Goal: Task Accomplishment & Management: Manage account settings

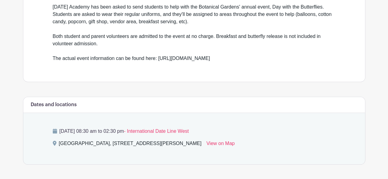
scroll to position [214, 0]
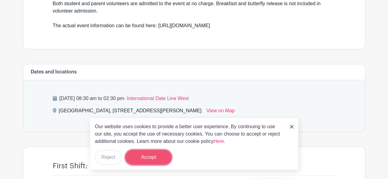
click at [144, 159] on button "Accept" at bounding box center [148, 157] width 46 height 15
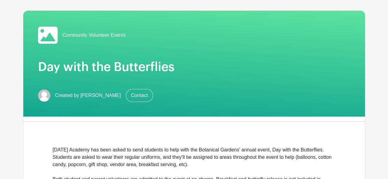
scroll to position [0, 0]
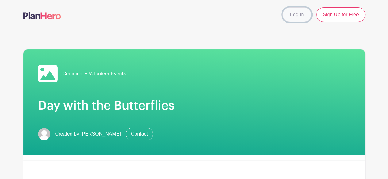
click at [297, 12] on link "Log In" at bounding box center [296, 14] width 29 height 15
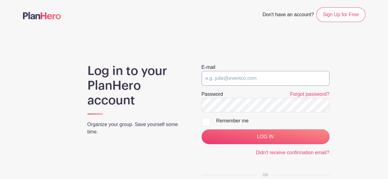
type input "cmontgomery@ascensionacademy.org"
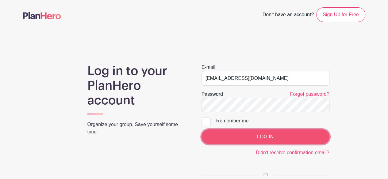
click at [280, 134] on input "LOG IN" at bounding box center [265, 137] width 128 height 15
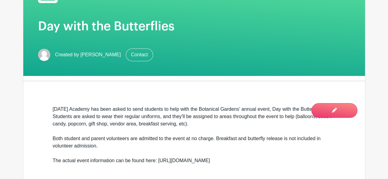
scroll to position [31, 0]
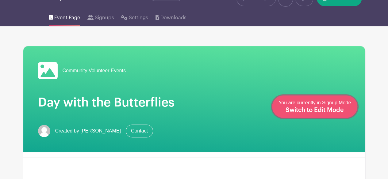
click at [336, 108] on span "Switch to Edit Mode" at bounding box center [314, 110] width 58 height 6
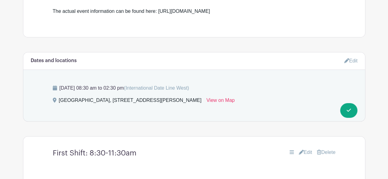
scroll to position [276, 0]
click at [351, 59] on link "Edit" at bounding box center [350, 60] width 13 height 10
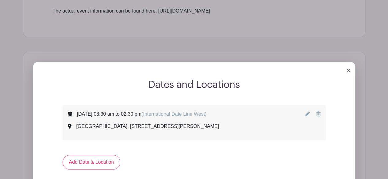
click at [308, 112] on icon at bounding box center [307, 114] width 5 height 5
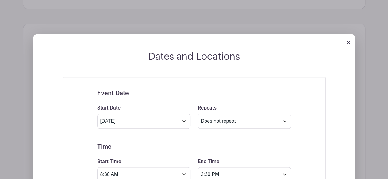
scroll to position [337, 0]
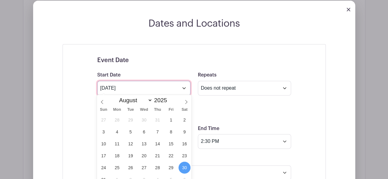
click at [182, 88] on input "Aug 30 2025" at bounding box center [143, 88] width 93 height 15
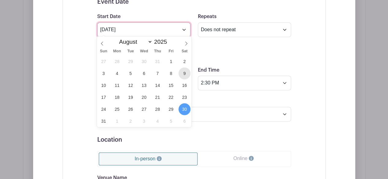
scroll to position [398, 0]
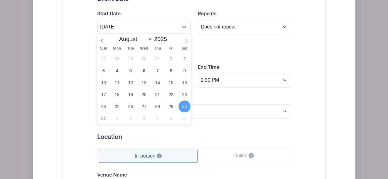
click at [187, 43] on span at bounding box center [186, 39] width 10 height 10
select select "8"
click at [186, 71] on span "13" at bounding box center [184, 71] width 12 height 12
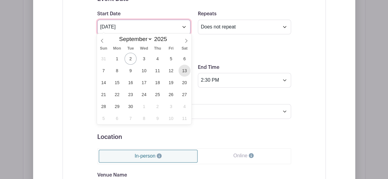
type input "Sep 13 2025"
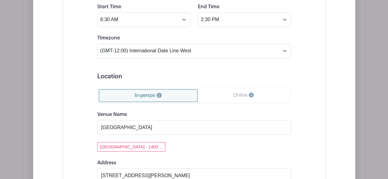
scroll to position [460, 0]
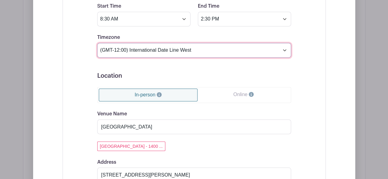
click at [181, 49] on select "(GMT-12:00) International Date Line West (GMT-11:00) American Samoa (GMT-11:00)…" at bounding box center [194, 50] width 194 height 15
select select "Central Time (US & Canada)"
click at [97, 43] on select "(GMT-12:00) International Date Line West (GMT-11:00) American Samoa (GMT-11:00)…" at bounding box center [194, 50] width 194 height 15
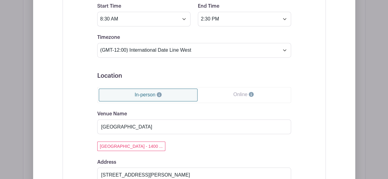
click at [82, 57] on div "Event Date Start Date Sep 13 2025 Repeats Does not repeat Daily Weekly Monthly …" at bounding box center [193, 149] width 223 height 445
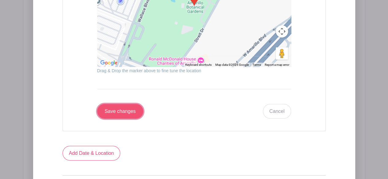
click at [104, 108] on input "Save changes" at bounding box center [120, 111] width 46 height 15
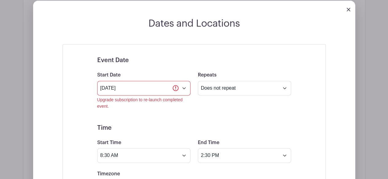
scroll to position [355, 0]
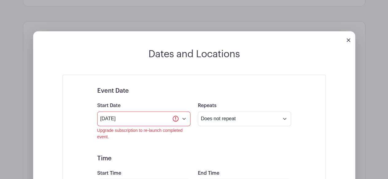
click at [349, 38] on img at bounding box center [348, 40] width 4 height 4
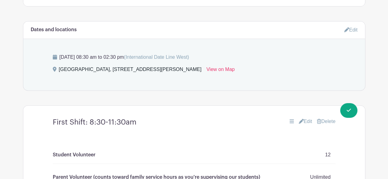
click at [350, 29] on link "Edit" at bounding box center [350, 30] width 13 height 10
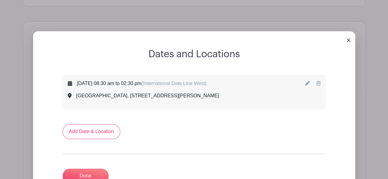
click at [318, 82] on icon at bounding box center [318, 83] width 4 height 5
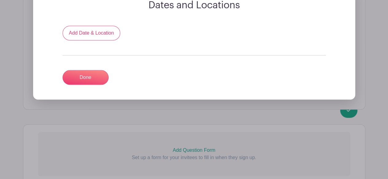
scroll to position [306, 0]
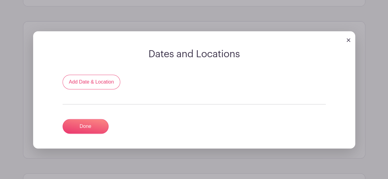
click at [99, 70] on div "Dates and Locations Add Date & Location Done" at bounding box center [194, 98] width 322 height 100
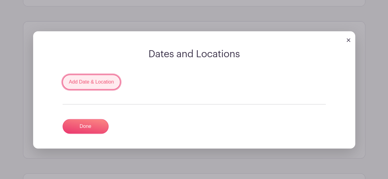
click at [104, 79] on link "Add Date & Location" at bounding box center [92, 82] width 58 height 15
select select "8"
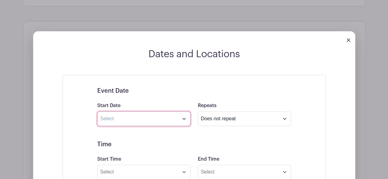
click at [126, 114] on input "text" at bounding box center [143, 119] width 93 height 15
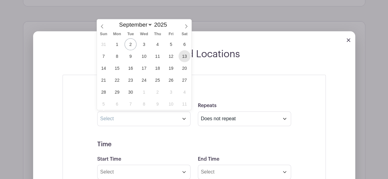
click at [185, 57] on span "13" at bounding box center [184, 56] width 12 height 12
type input "Sep 13 2025"
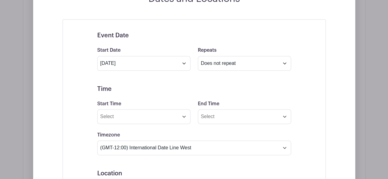
scroll to position [368, 0]
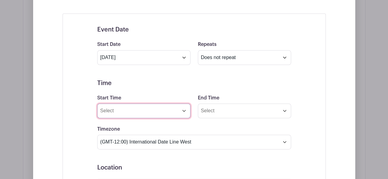
click at [182, 108] on input "Start Time" at bounding box center [143, 111] width 93 height 15
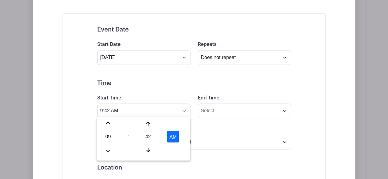
click at [113, 136] on div "09" at bounding box center [108, 137] width 20 height 12
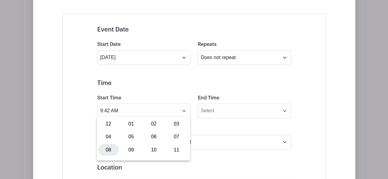
click at [110, 150] on div "08" at bounding box center [108, 150] width 21 height 12
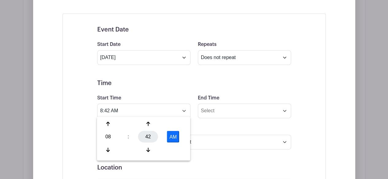
click at [148, 140] on div "42" at bounding box center [148, 137] width 20 height 12
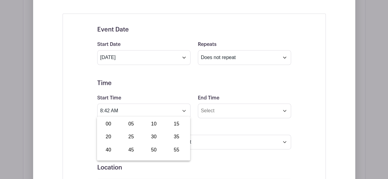
click at [151, 137] on div "30" at bounding box center [153, 137] width 21 height 12
type input "8:30 AM"
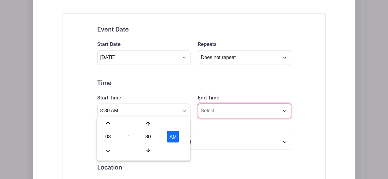
click at [222, 112] on input "End Time" at bounding box center [244, 111] width 93 height 15
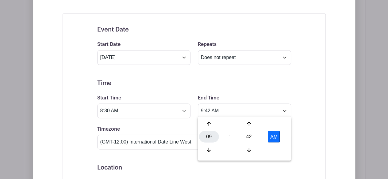
click at [208, 140] on div "09" at bounding box center [209, 137] width 20 height 12
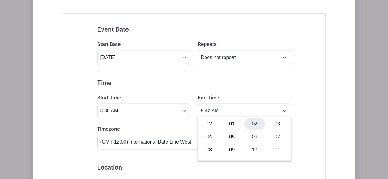
click at [256, 122] on div "02" at bounding box center [254, 124] width 21 height 12
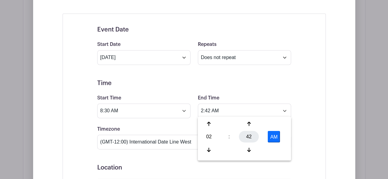
click at [249, 132] on div "42" at bounding box center [249, 137] width 20 height 12
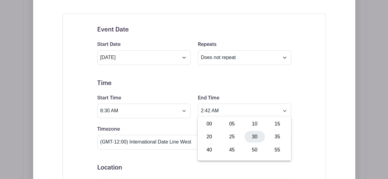
click at [254, 136] on div "30" at bounding box center [254, 137] width 21 height 12
click at [275, 134] on button "AM" at bounding box center [274, 137] width 12 height 12
type input "2:30 PM"
click at [198, 90] on form "Event Date Start Date Sep 13 2025 Repeats Does not repeat Daily Weekly Monthly …" at bounding box center [194, 164] width 194 height 276
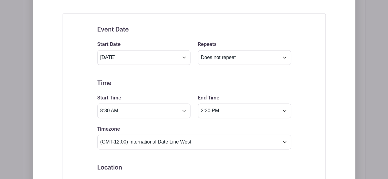
scroll to position [460, 0]
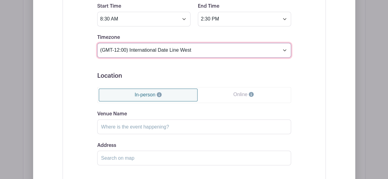
click at [185, 49] on select "(GMT-12:00) International Date Line West (GMT-11:00) American Samoa (GMT-11:00)…" at bounding box center [194, 50] width 194 height 15
select select "Central Time (US & Canada)"
click at [97, 43] on select "(GMT-12:00) International Date Line West (GMT-11:00) American Samoa (GMT-11:00)…" at bounding box center [194, 50] width 194 height 15
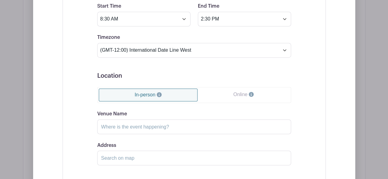
click at [65, 75] on div "Event Date Start Date Sep 13 2025 Repeats Does not repeat Daily Weekly Monthly …" at bounding box center [194, 72] width 263 height 301
click at [142, 125] on input "Venue Name" at bounding box center [194, 127] width 194 height 15
type input "Amarillo Botanical Gardens"
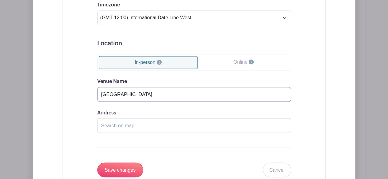
scroll to position [521, 0]
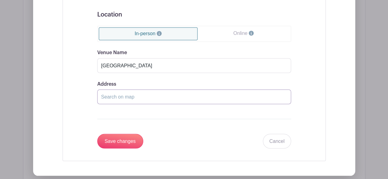
click at [154, 95] on input "Address" at bounding box center [194, 96] width 194 height 15
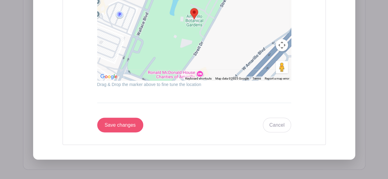
type input "Amarillo Botanical Gardens, Streit Drive, Amarillo, TX, USA"
click at [120, 122] on input "Save changes" at bounding box center [120, 125] width 46 height 15
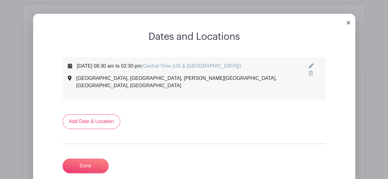
scroll to position [355, 0]
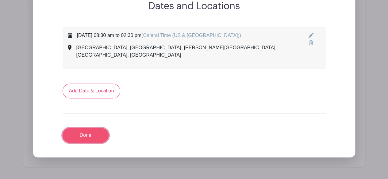
click at [88, 128] on link "Done" at bounding box center [86, 135] width 46 height 15
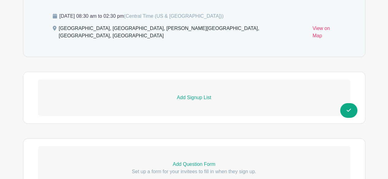
scroll to position [335, 0]
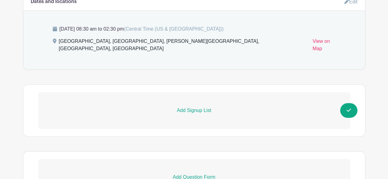
click at [195, 107] on p "Add Signup List" at bounding box center [194, 110] width 312 height 7
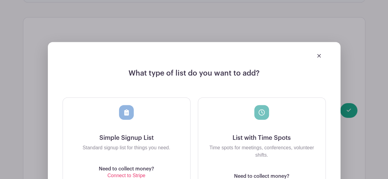
scroll to position [427, 0]
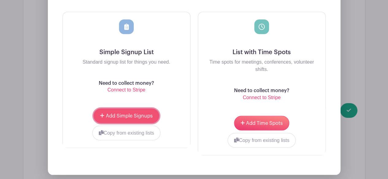
click at [133, 113] on span "Add Simple Signups" at bounding box center [129, 115] width 47 height 5
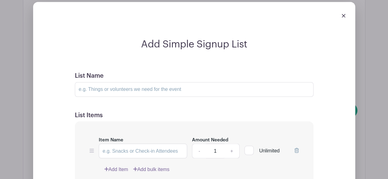
scroll to position [476, 0]
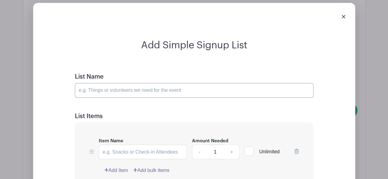
drag, startPoint x: 142, startPoint y: 80, endPoint x: 178, endPoint y: 70, distance: 37.6
click at [142, 83] on input "List Name" at bounding box center [194, 90] width 238 height 15
type input "Morning Volunteers"
click at [135, 145] on input "Item Name" at bounding box center [143, 152] width 89 height 15
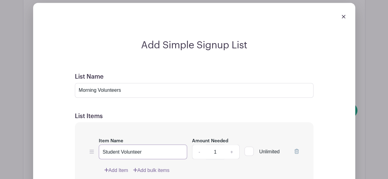
type input "Student Volunteer"
drag, startPoint x: 218, startPoint y: 142, endPoint x: 238, endPoint y: 145, distance: 20.9
click at [218, 145] on input "1" at bounding box center [215, 152] width 18 height 15
type input "12"
click at [235, 99] on form "List Name Morning Volunteers List Items Item Name Student Volunteer Amount Need…" at bounding box center [193, 175] width 253 height 219
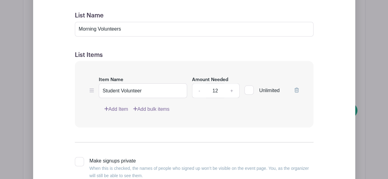
click at [115, 105] on link "Add Item" at bounding box center [116, 108] width 24 height 7
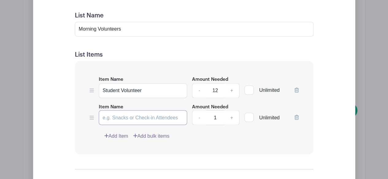
click at [125, 110] on input "Item Name" at bounding box center [143, 117] width 89 height 15
type input "Parent Volunteer"
click at [249, 113] on div at bounding box center [248, 117] width 9 height 9
click at [248, 114] on input "Unlimited" at bounding box center [246, 116] width 4 height 4
checkbox input "true"
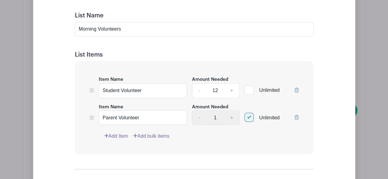
click at [53, 79] on div "Add Simple Signup List List Name Morning Volunteers List Items Item Name Studen…" at bounding box center [194, 114] width 283 height 272
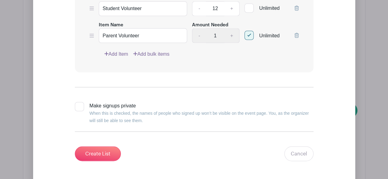
scroll to position [580, 0]
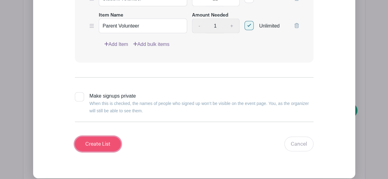
click at [80, 137] on input "Create List" at bounding box center [98, 144] width 46 height 15
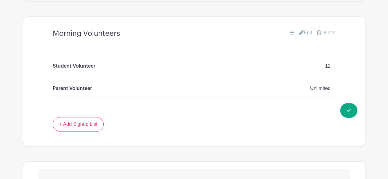
scroll to position [412, 0]
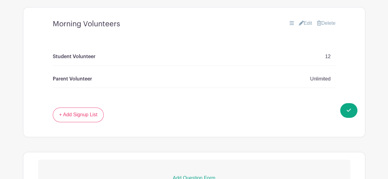
click at [84, 98] on div "Student Volunteer 12 Parent Volunteer Unlimited" at bounding box center [194, 70] width 312 height 74
click at [298, 21] on icon at bounding box center [300, 23] width 5 height 5
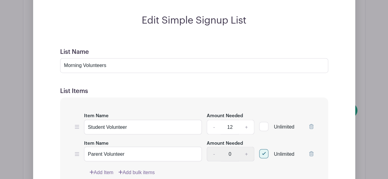
scroll to position [422, 0]
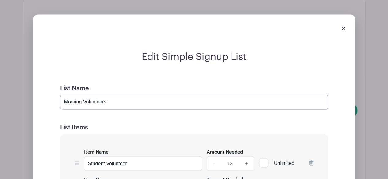
click at [128, 95] on input "Morning Volunteers" at bounding box center [194, 102] width 268 height 15
type input "Morning Volunteers (8:30am-11:30am)"
click at [203, 85] on div "List Name Morning Volunteers (8:30am-11:30am)" at bounding box center [194, 97] width 268 height 25
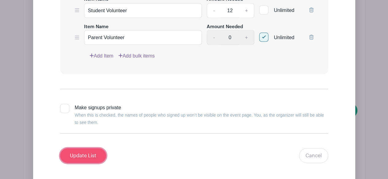
click at [93, 148] on input "Update List" at bounding box center [83, 155] width 46 height 15
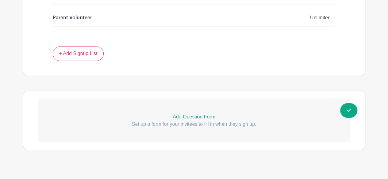
scroll to position [443, 0]
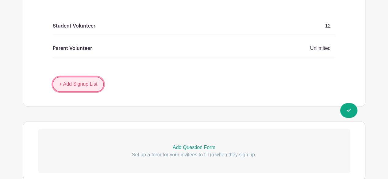
click at [92, 79] on link "+ Add Signup List" at bounding box center [78, 84] width 51 height 15
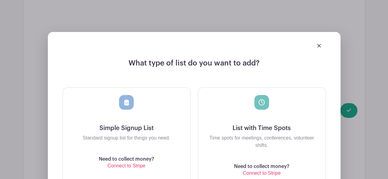
scroll to position [565, 0]
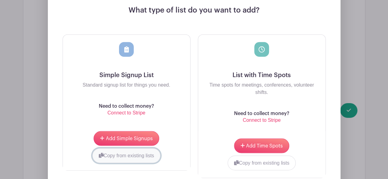
click at [131, 148] on button "Copy from existing lists" at bounding box center [126, 155] width 68 height 15
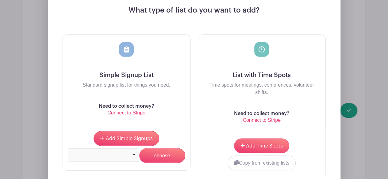
click at [122, 148] on div at bounding box center [103, 154] width 71 height 13
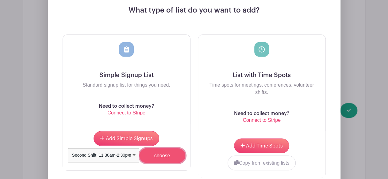
click at [164, 149] on input "choose" at bounding box center [162, 155] width 46 height 15
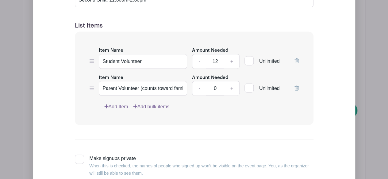
scroll to position [676, 0]
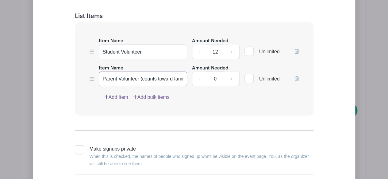
click at [150, 72] on input "Parent Volunteer (counts toward family service hours as you're supervising our …" at bounding box center [143, 79] width 89 height 15
click at [250, 74] on div at bounding box center [248, 78] width 9 height 9
click at [248, 75] on input "Unlimited" at bounding box center [246, 77] width 4 height 4
checkbox input "true"
click at [248, 93] on div "Item Name Student Volunteer Amount Needed - 12 + Unlimited Item Name Parent Vol…" at bounding box center [194, 68] width 238 height 93
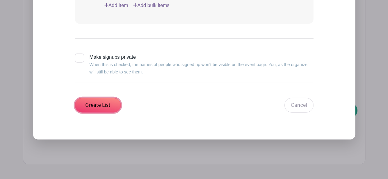
click at [104, 98] on input "Create List" at bounding box center [98, 105] width 46 height 15
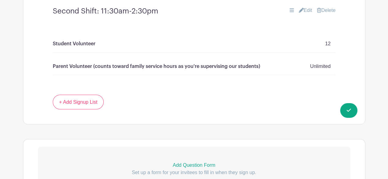
scroll to position [474, 0]
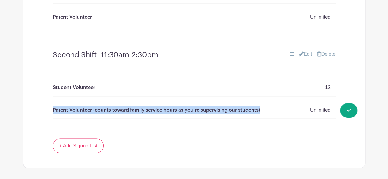
drag, startPoint x: 54, startPoint y: 100, endPoint x: 264, endPoint y: 101, distance: 210.5
click at [264, 102] on div "Parent Volunteer (counts toward family service hours as you're supervising our …" at bounding box center [194, 109] width 283 height 17
copy p "Parent Volunteer (counts toward family service hours as you're supervising our …"
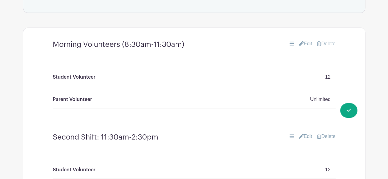
scroll to position [382, 0]
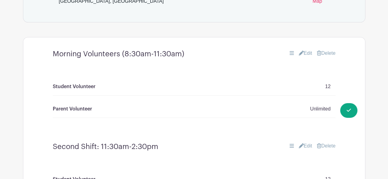
click at [308, 50] on link "Edit" at bounding box center [304, 53] width 13 height 7
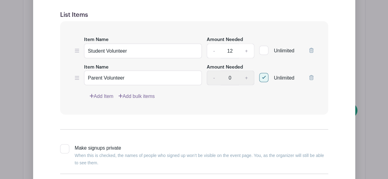
scroll to position [535, 0]
click at [160, 70] on input "Parent Volunteer" at bounding box center [143, 77] width 118 height 15
click at [158, 70] on input "Parent Volunteer" at bounding box center [143, 77] width 118 height 15
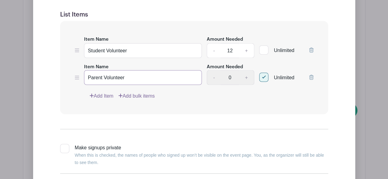
paste input "(counts toward family service hours as you're supervising our students)"
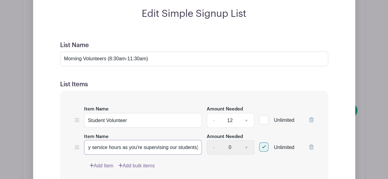
scroll to position [443, 0]
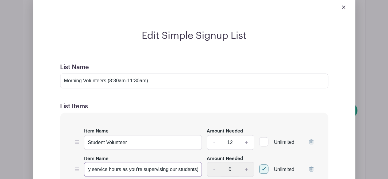
type input "Parent Volunteer (counts toward family service hours as you're supervising our …"
drag, startPoint x: 173, startPoint y: 73, endPoint x: 82, endPoint y: 74, distance: 91.3
click at [82, 74] on input "Morning Volunteers (8:30am-11:30am)" at bounding box center [194, 81] width 268 height 15
type input "Morning Shift (8:30-11:30am)"
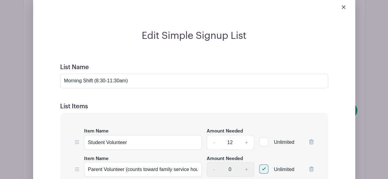
drag, startPoint x: 142, startPoint y: 48, endPoint x: 138, endPoint y: 46, distance: 4.4
click at [142, 47] on div "Edit Simple Signup List List Name Morning Shift (8:30-11:30am) List Items Item …" at bounding box center [194, 166] width 312 height 272
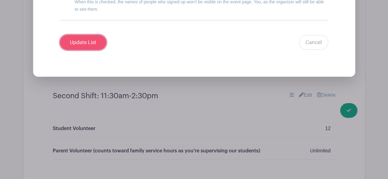
click at [77, 36] on input "Update List" at bounding box center [83, 42] width 46 height 15
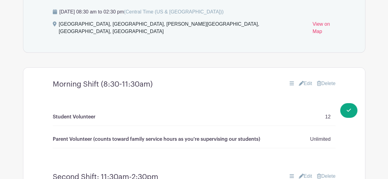
scroll to position [413, 0]
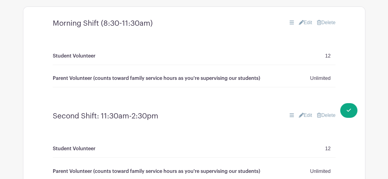
click at [302, 19] on link "Edit" at bounding box center [304, 22] width 13 height 7
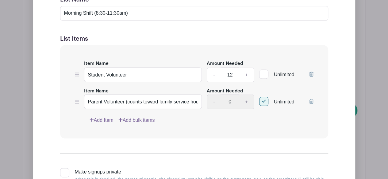
scroll to position [454, 0]
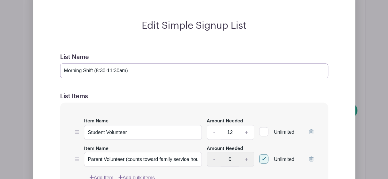
click at [75, 63] on input "Morning Shift (8:30-11:30am)" at bounding box center [194, 70] width 268 height 15
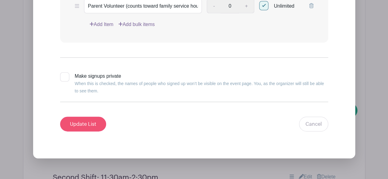
type input "First Shift (8:30-11:30am)"
click at [91, 117] on input "Update List" at bounding box center [83, 124] width 46 height 15
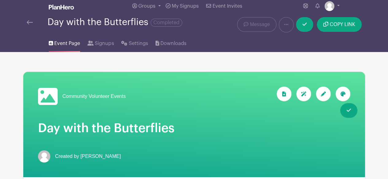
scroll to position [0, 0]
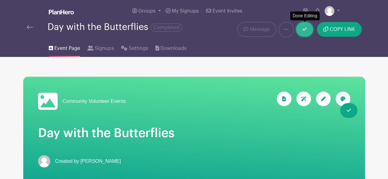
click at [304, 30] on icon at bounding box center [304, 29] width 4 height 5
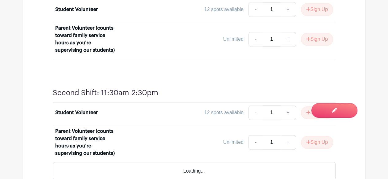
scroll to position [453, 0]
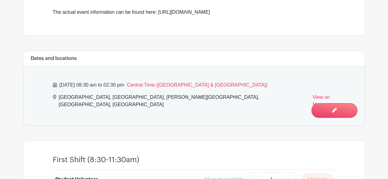
scroll to position [306, 0]
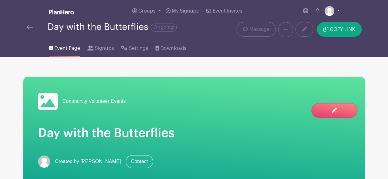
click at [329, 9] on img at bounding box center [329, 11] width 10 height 10
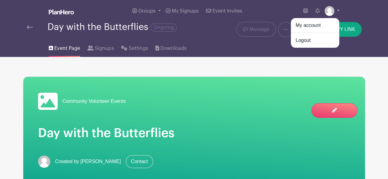
click at [329, 9] on img at bounding box center [329, 11] width 10 height 10
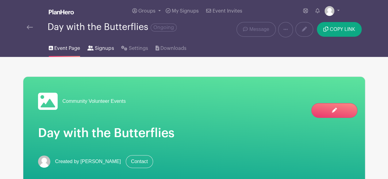
click at [99, 46] on span "Signups" at bounding box center [104, 48] width 19 height 7
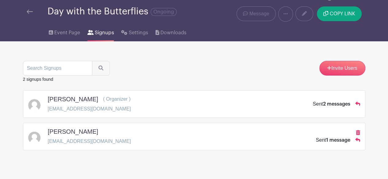
scroll to position [24, 0]
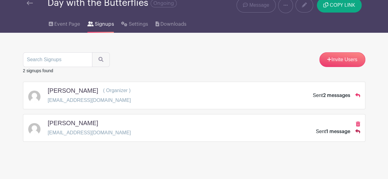
click at [357, 129] on icon at bounding box center [357, 131] width 5 height 5
click at [73, 121] on h5 "Taylor Hamm" at bounding box center [73, 123] width 50 height 7
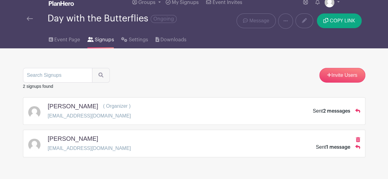
scroll to position [0, 0]
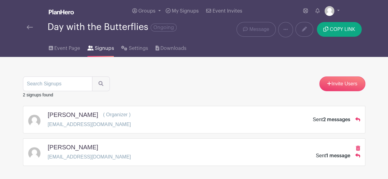
click at [187, 74] on div "Invite Users 2 signups found Cassie Montgomery ( Organizer ) cmontgomery@ascens…" at bounding box center [194, 111] width 342 height 109
click at [332, 154] on span "1 message" at bounding box center [338, 156] width 24 height 5
click at [78, 146] on h5 "Taylor Hamm" at bounding box center [73, 147] width 50 height 7
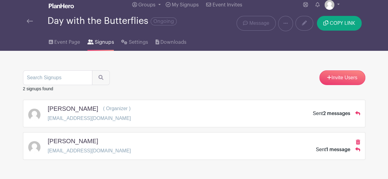
scroll to position [24, 0]
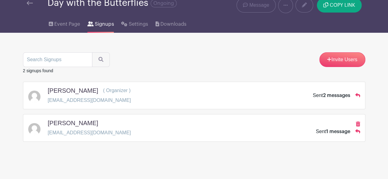
click at [109, 126] on div "Taylor Hamm Taylornk916@gmail.com Sent 1 message" at bounding box center [194, 128] width 332 height 17
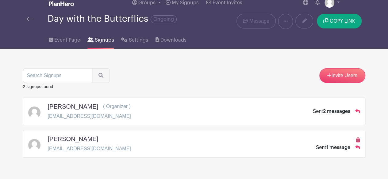
scroll to position [0, 0]
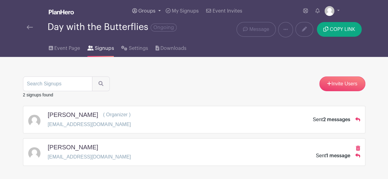
click at [142, 7] on link "Groups" at bounding box center [146, 11] width 33 height 22
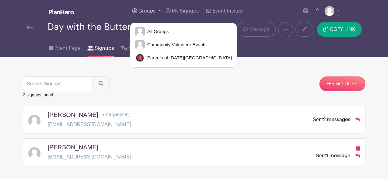
click at [142, 7] on link "Groups" at bounding box center [146, 11] width 33 height 22
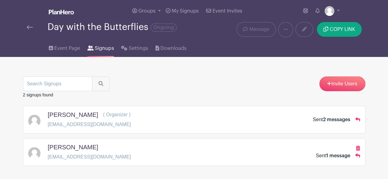
drag, startPoint x: 132, startPoint y: 65, endPoint x: 120, endPoint y: 63, distance: 12.4
click at [132, 65] on div "Invite Users 2 signups found Cassie Montgomery ( Organizer ) cmontgomery@ascens…" at bounding box center [194, 111] width 342 height 109
click at [68, 47] on span "Event Page" at bounding box center [67, 48] width 26 height 7
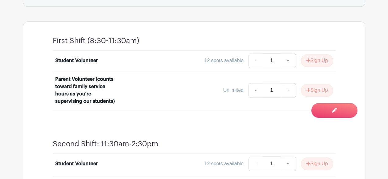
scroll to position [330, 0]
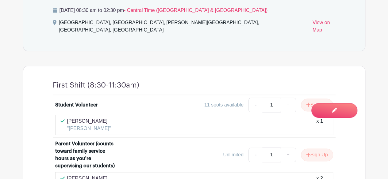
click at [38, 37] on div "Saturday, September 13, 2025 at 08:30 am to 02:30 pm - Central Time (US & Canad…" at bounding box center [194, 21] width 312 height 59
